Goal: Check status: Check status

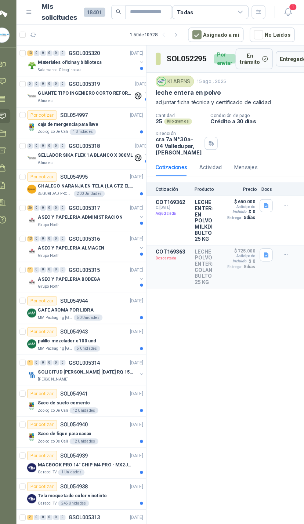
click at [282, 11] on button "1" at bounding box center [288, 11] width 13 height 13
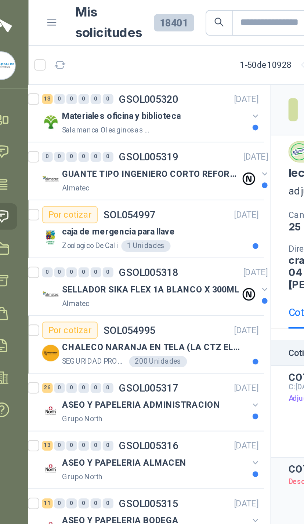
scroll to position [0, 3]
click at [138, 89] on icon at bounding box center [141, 92] width 7 height 7
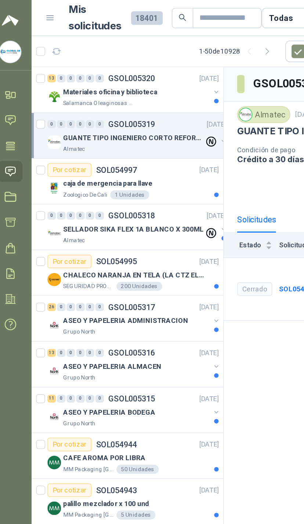
click at [133, 59] on div "Materiales oficina y biblioteca" at bounding box center [95, 59] width 95 height 9
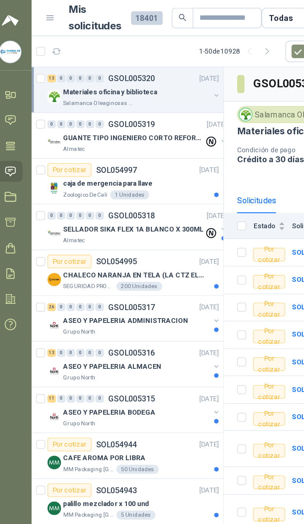
click at [145, 60] on button "button" at bounding box center [148, 62] width 6 height 6
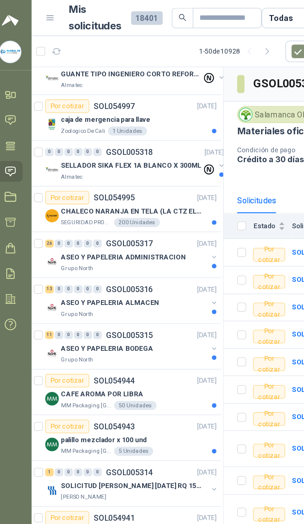
scroll to position [428, 1]
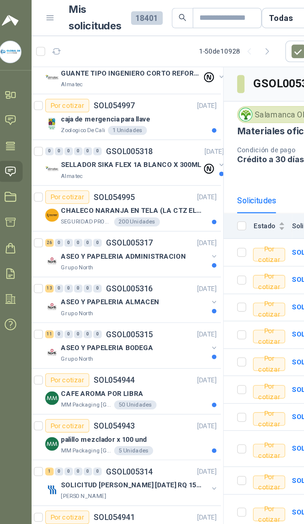
click at [128, 137] on p "CHALECO NARANJA EN TELA (LA CTZ ELEGIDA DEBE ENVIAR MUESTRA)" at bounding box center [92, 137] width 91 height 7
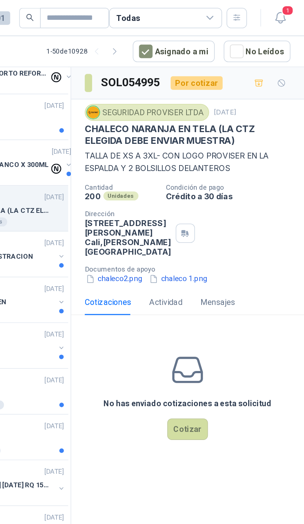
click at [161, 185] on button "chaleco2.png" at bounding box center [180, 182] width 38 height 8
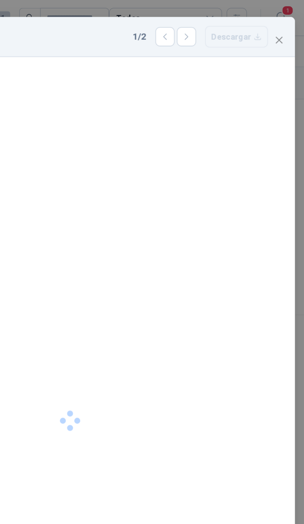
scroll to position [11, 0]
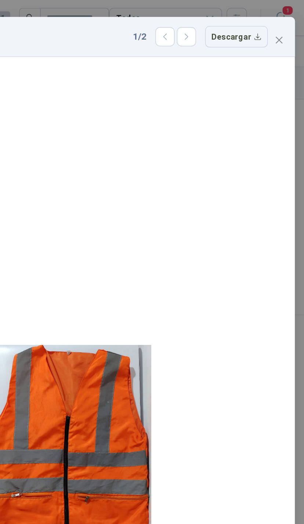
click at [282, 20] on button "Close" at bounding box center [288, 26] width 12 height 12
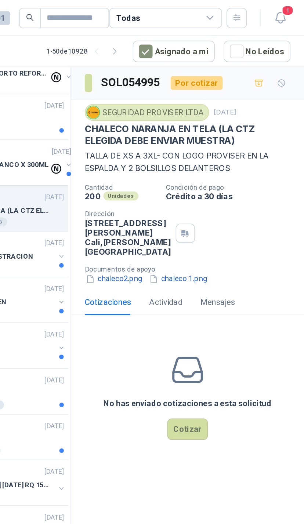
scroll to position [0, 0]
click at [202, 185] on button "chaleco 1.png" at bounding box center [221, 182] width 39 height 8
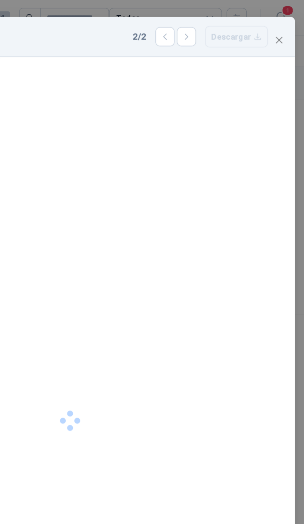
scroll to position [11, 0]
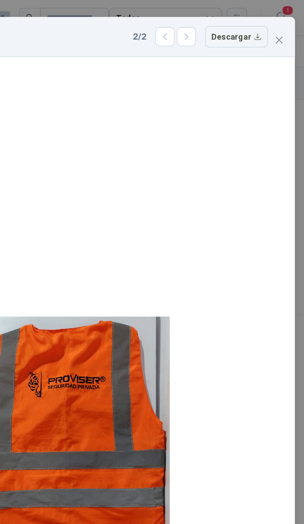
click at [285, 24] on icon "close" at bounding box center [287, 26] width 4 height 4
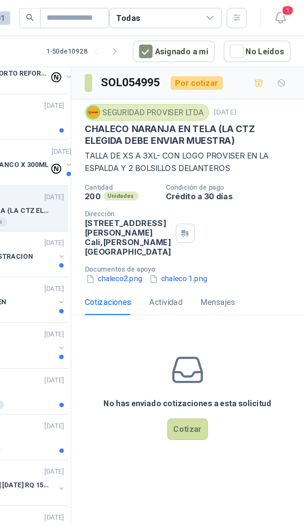
scroll to position [0, 0]
click at [193, 35] on button "Asignado a mi" at bounding box center [219, 33] width 53 height 14
click at [193, 36] on button "Asignado a mi" at bounding box center [219, 33] width 53 height 14
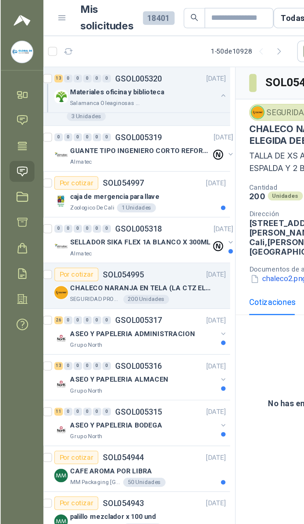
scroll to position [377, 3]
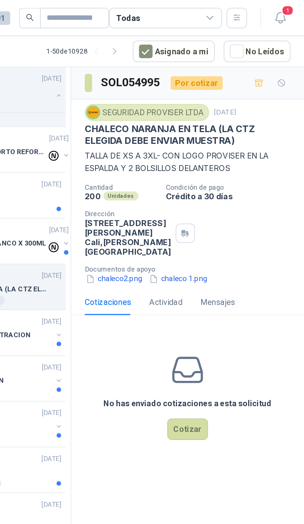
click at [284, 12] on icon "button" at bounding box center [288, 11] width 9 height 9
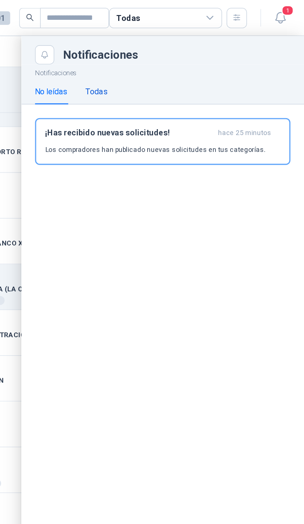
click at [162, 55] on div "Todas" at bounding box center [169, 59] width 14 height 8
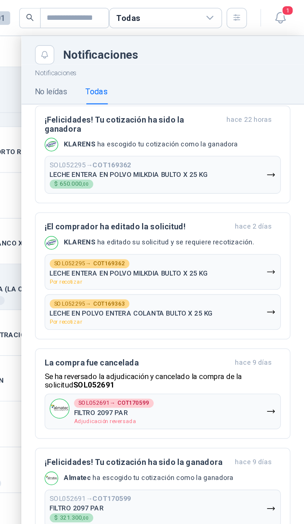
scroll to position [48, 0]
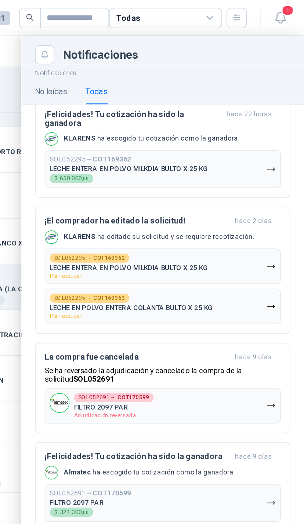
click at [135, 256] on button "SOL052691 → COT170599 FILTRO 2097 PAR Adjudicación reversada" at bounding box center [211, 263] width 153 height 23
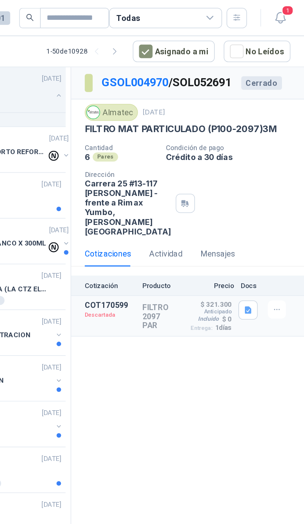
click at [0, 0] on button "Detalles" at bounding box center [0, 0] width 0 height 0
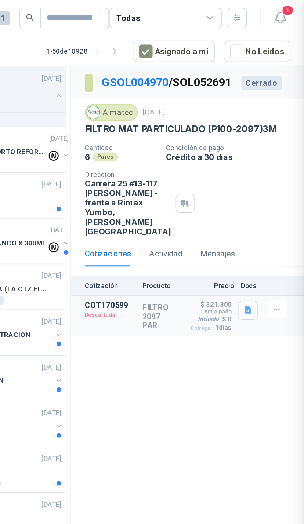
click at [140, 231] on div at bounding box center [152, 262] width 304 height 524
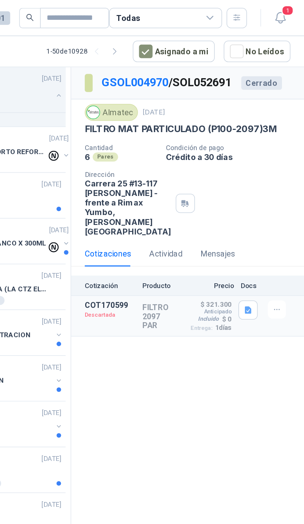
click at [0, 0] on button "Detalles" at bounding box center [0, 0] width 0 height 0
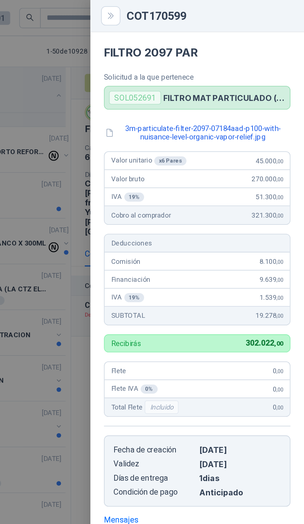
click at [175, 8] on icon "Close" at bounding box center [178, 10] width 6 height 6
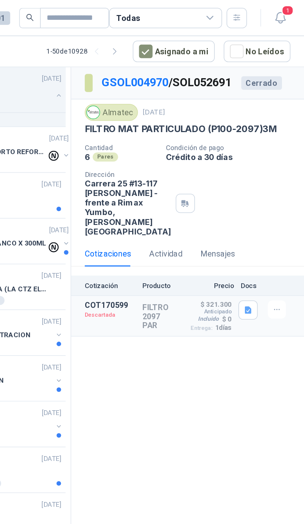
click at [284, 11] on icon "button" at bounding box center [288, 11] width 9 height 9
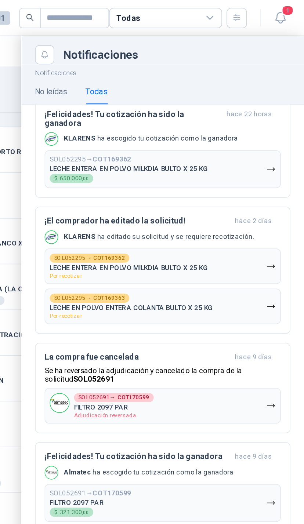
click at [179, 103] on button "SOL052295 → COT169362 LECHE ENTERA EN POLVO MILKDIA BULTO X 25 KG $ 650.000 ,00" at bounding box center [211, 110] width 153 height 25
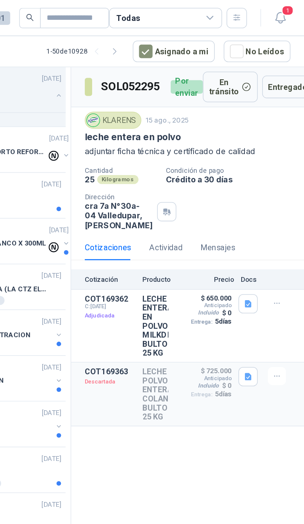
click at [0, 0] on button "Detalles" at bounding box center [0, 0] width 0 height 0
